Goal: Information Seeking & Learning: Learn about a topic

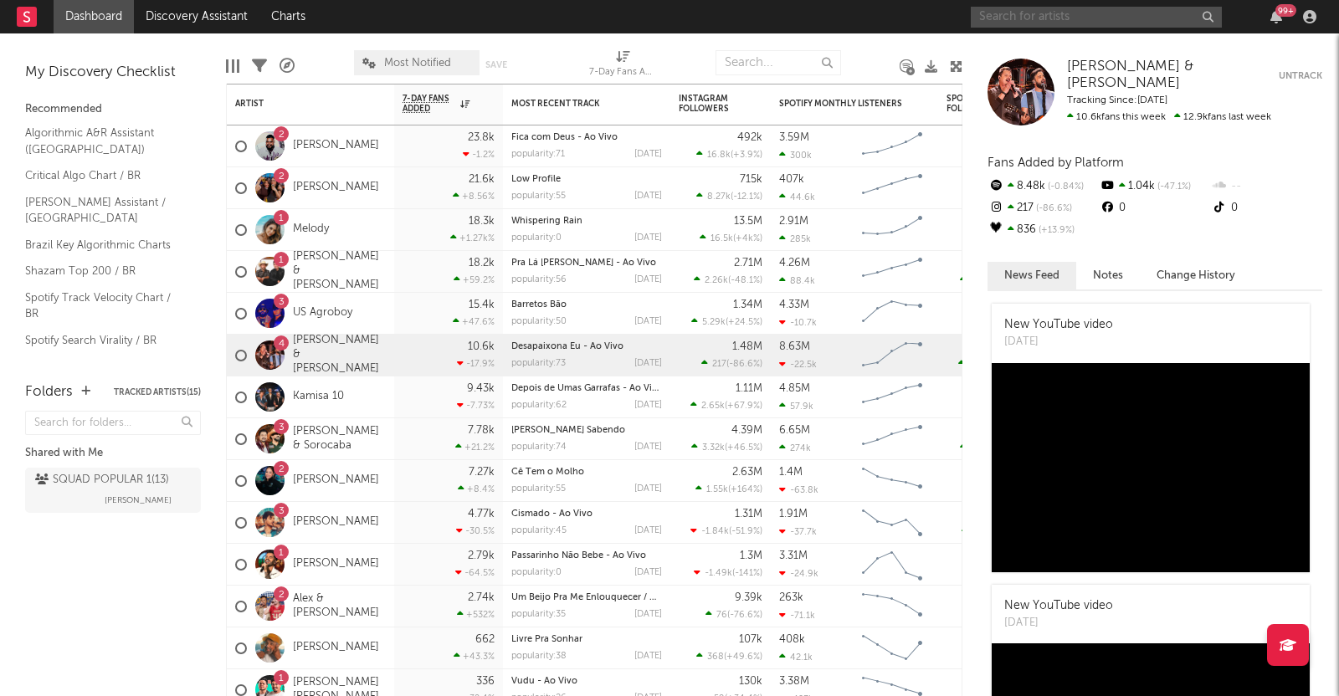
click at [992, 18] on input "text" at bounding box center [1096, 17] width 251 height 21
click at [312, 362] on link "[PERSON_NAME] & [PERSON_NAME]" at bounding box center [339, 355] width 93 height 43
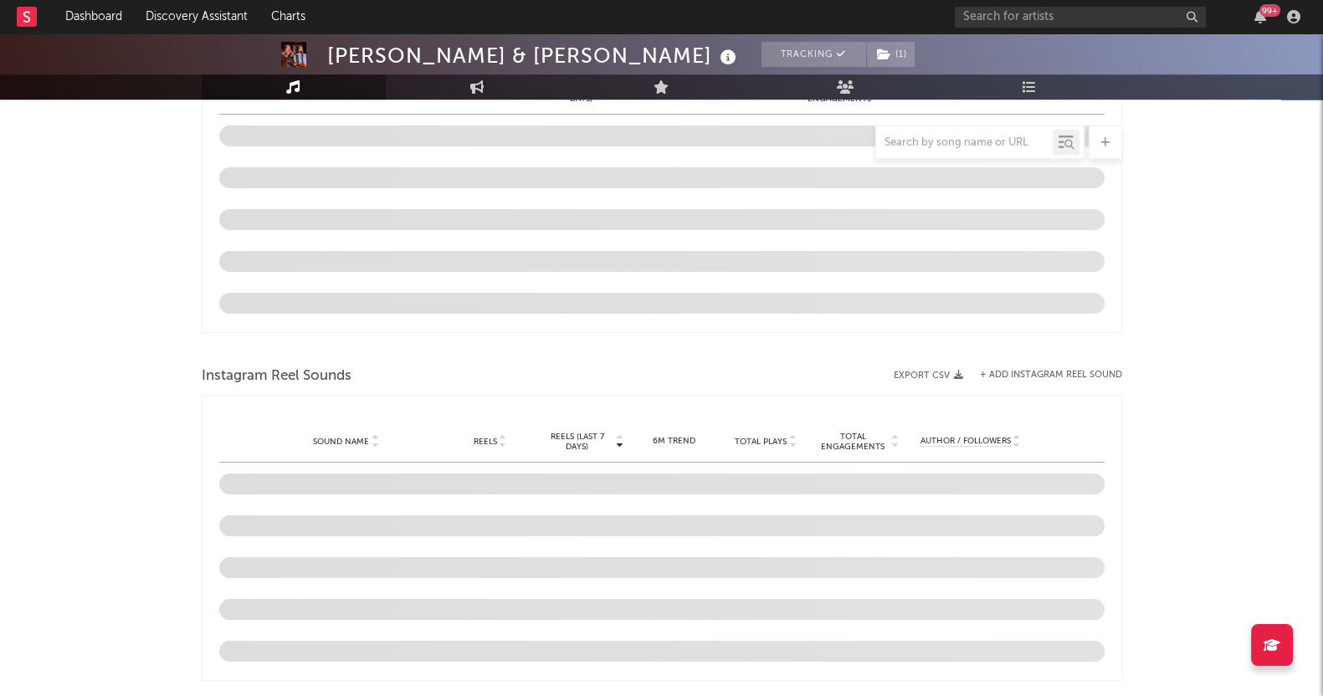
select select "6m"
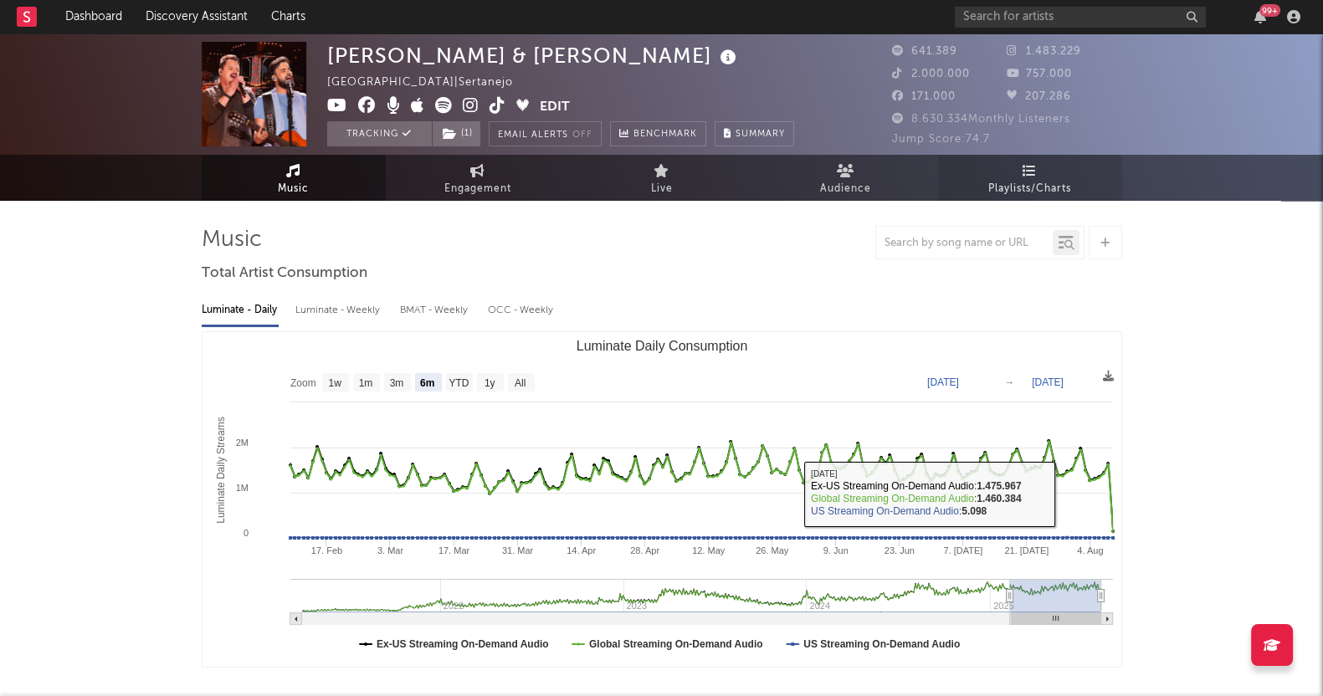
click at [1046, 180] on span "Playlists/Charts" at bounding box center [1029, 189] width 83 height 20
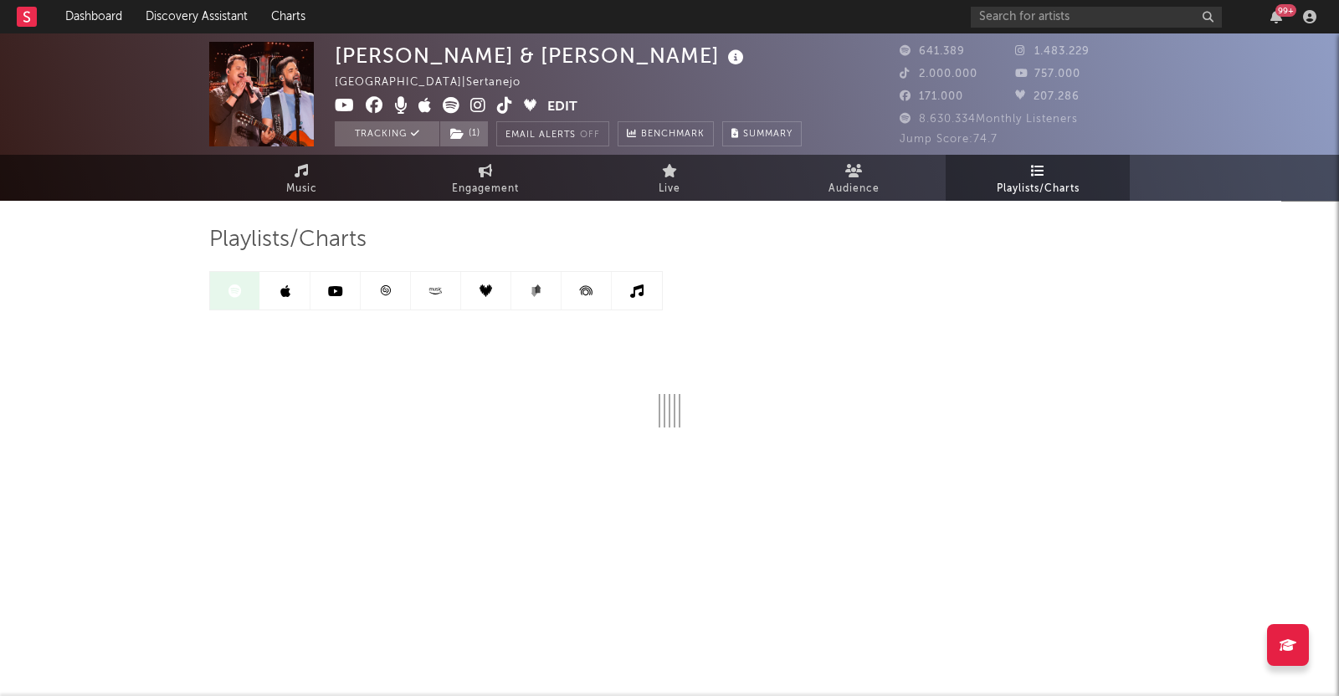
click at [280, 289] on icon at bounding box center [285, 290] width 10 height 13
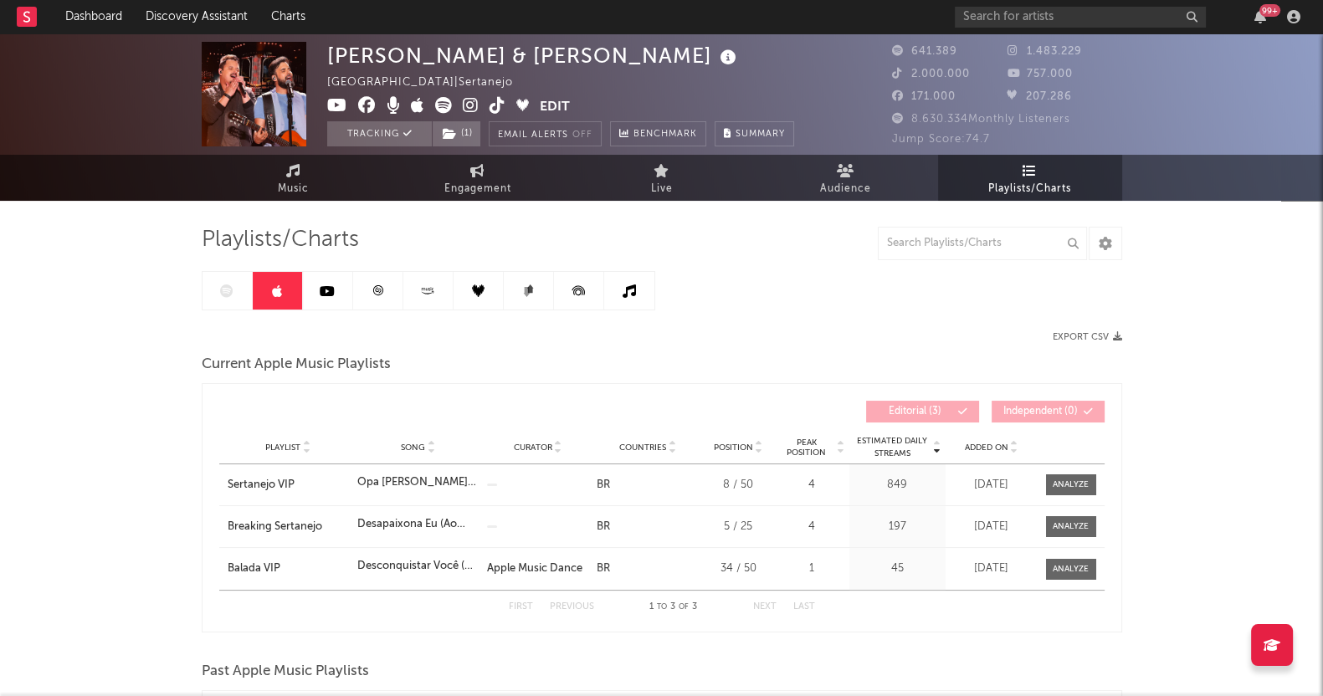
click at [234, 290] on div at bounding box center [428, 290] width 453 height 39
click at [218, 291] on div at bounding box center [428, 290] width 453 height 39
click at [321, 308] on link at bounding box center [328, 291] width 50 height 38
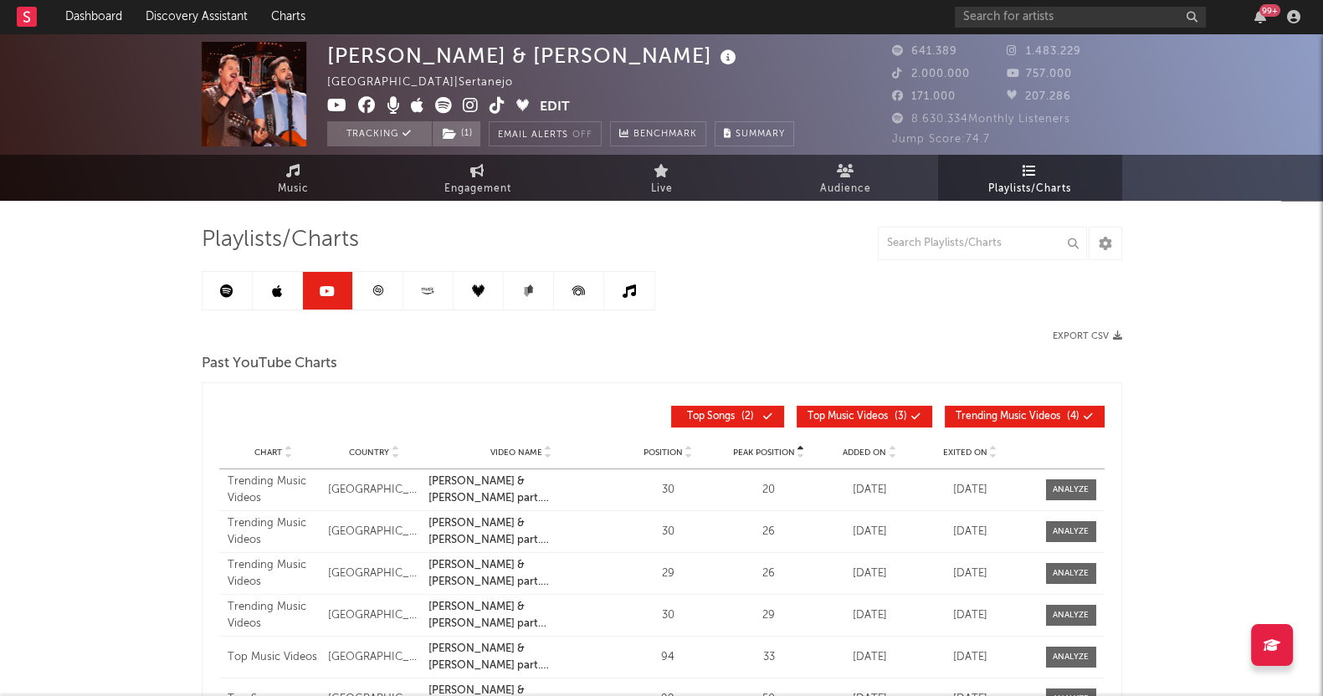
click at [229, 300] on link at bounding box center [227, 291] width 50 height 38
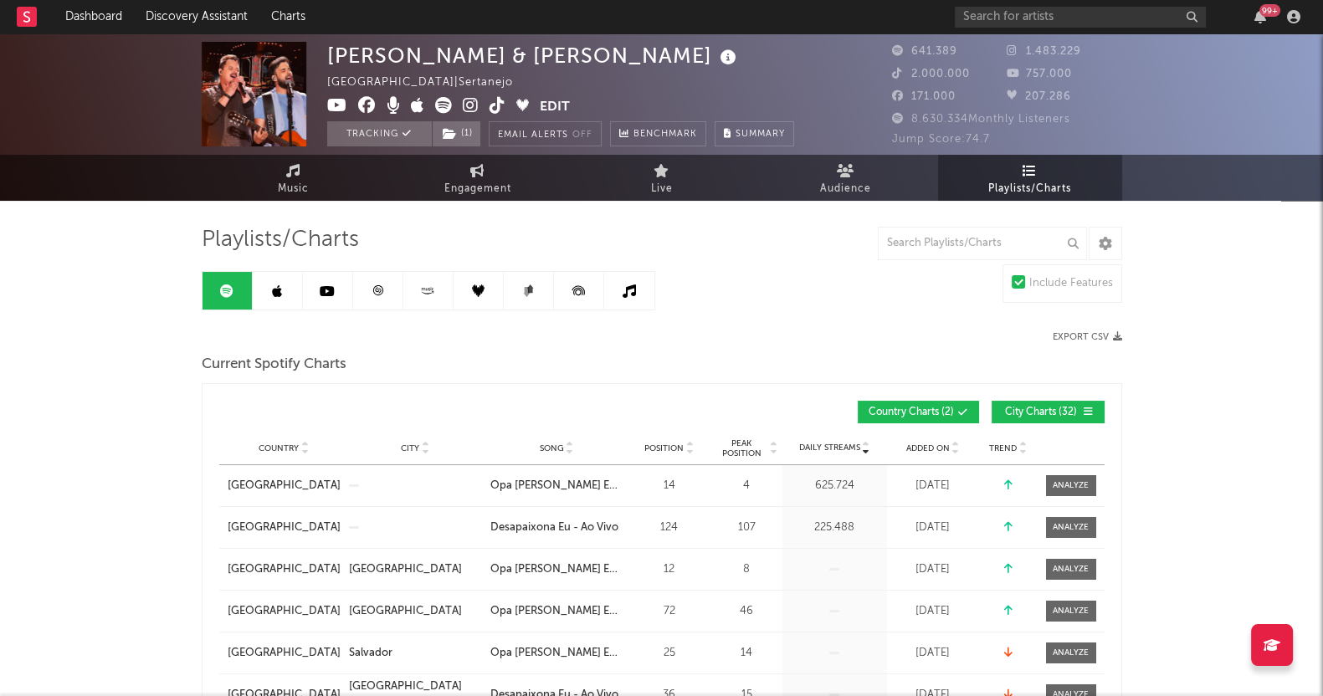
click at [222, 293] on icon at bounding box center [226, 290] width 13 height 13
click at [1083, 401] on button "City Charts ( 32 )" at bounding box center [1047, 412] width 113 height 23
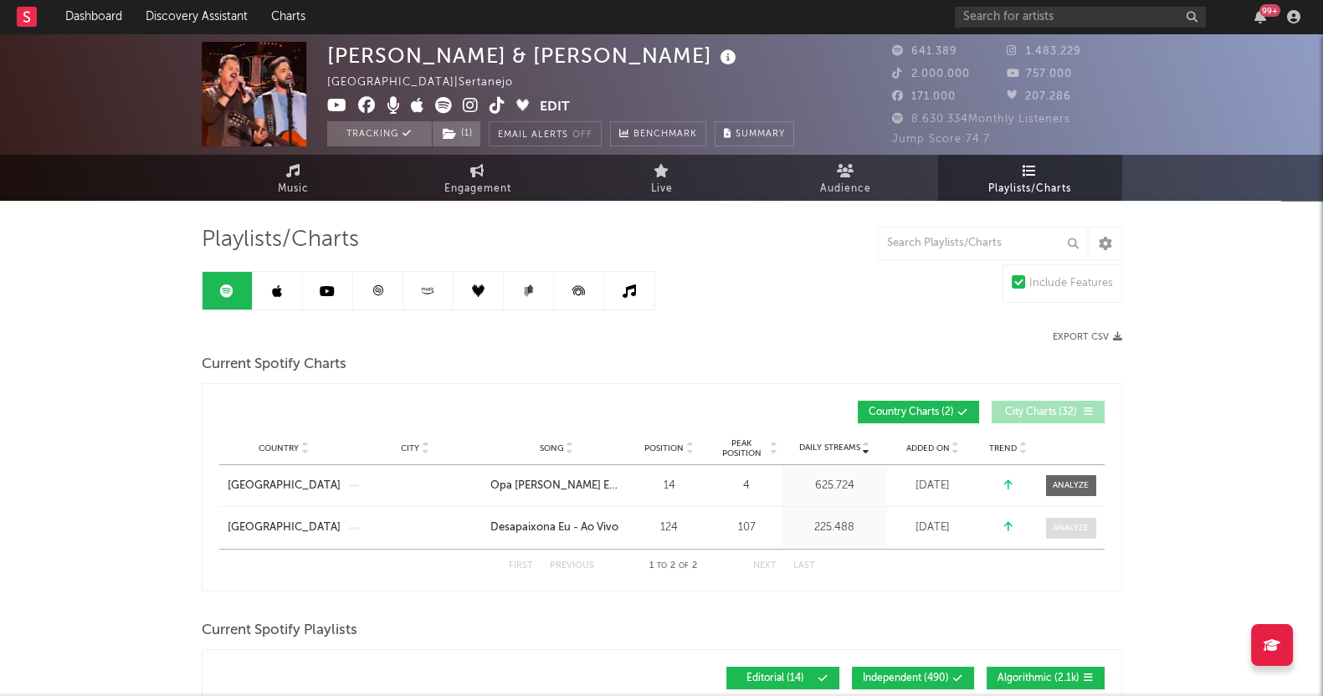
click at [1069, 522] on div at bounding box center [1071, 528] width 36 height 13
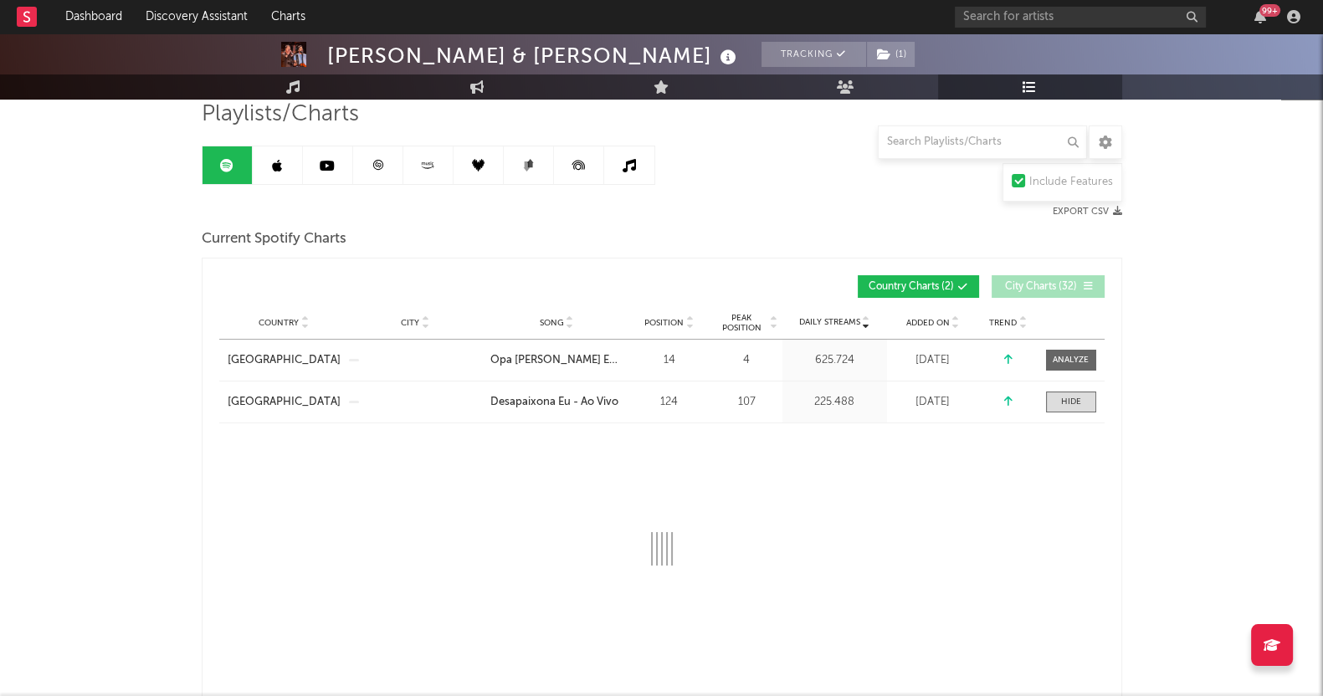
scroll to position [314, 0]
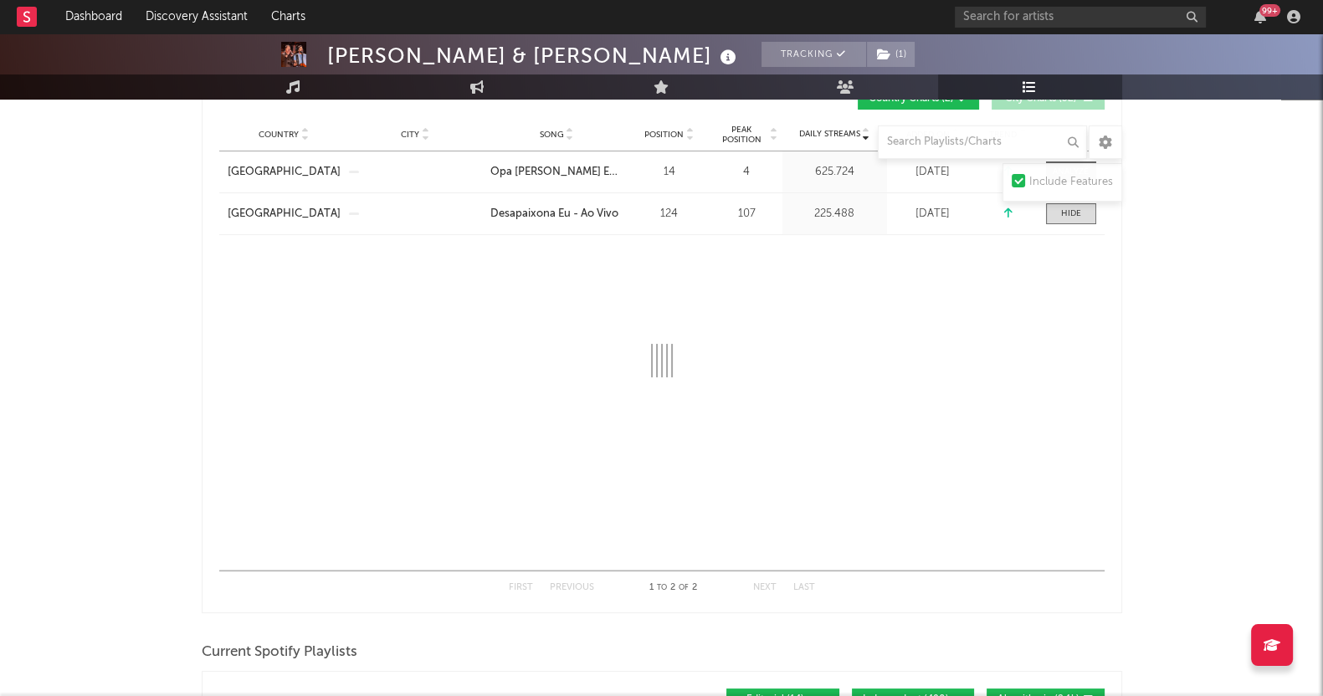
select select "1w"
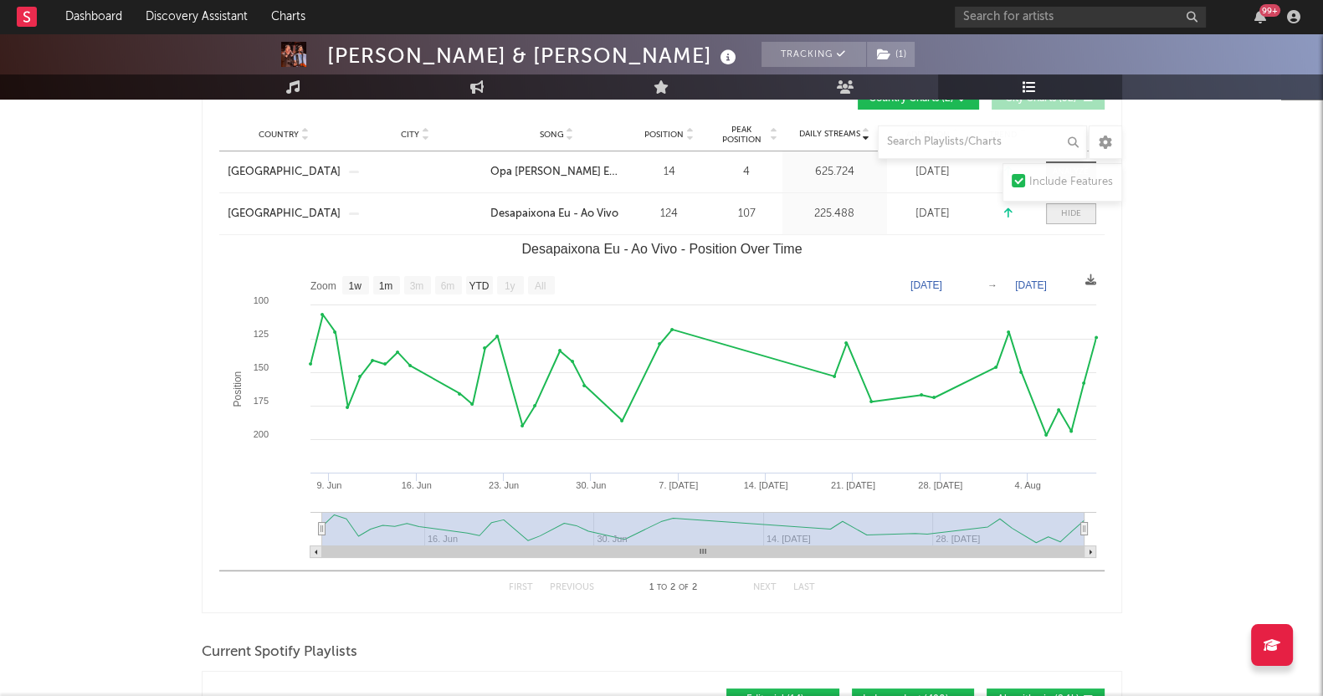
click at [1074, 219] on span at bounding box center [1071, 213] width 50 height 21
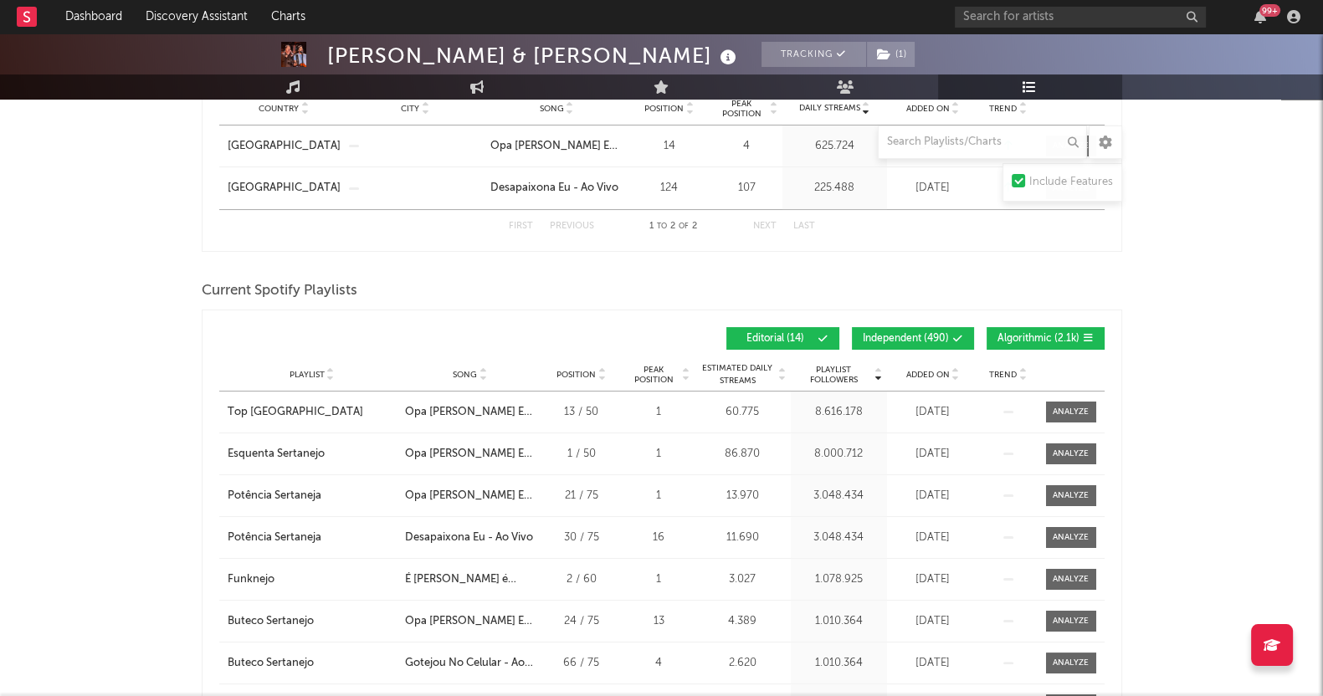
scroll to position [175, 0]
